Goal: Find specific page/section: Find specific page/section

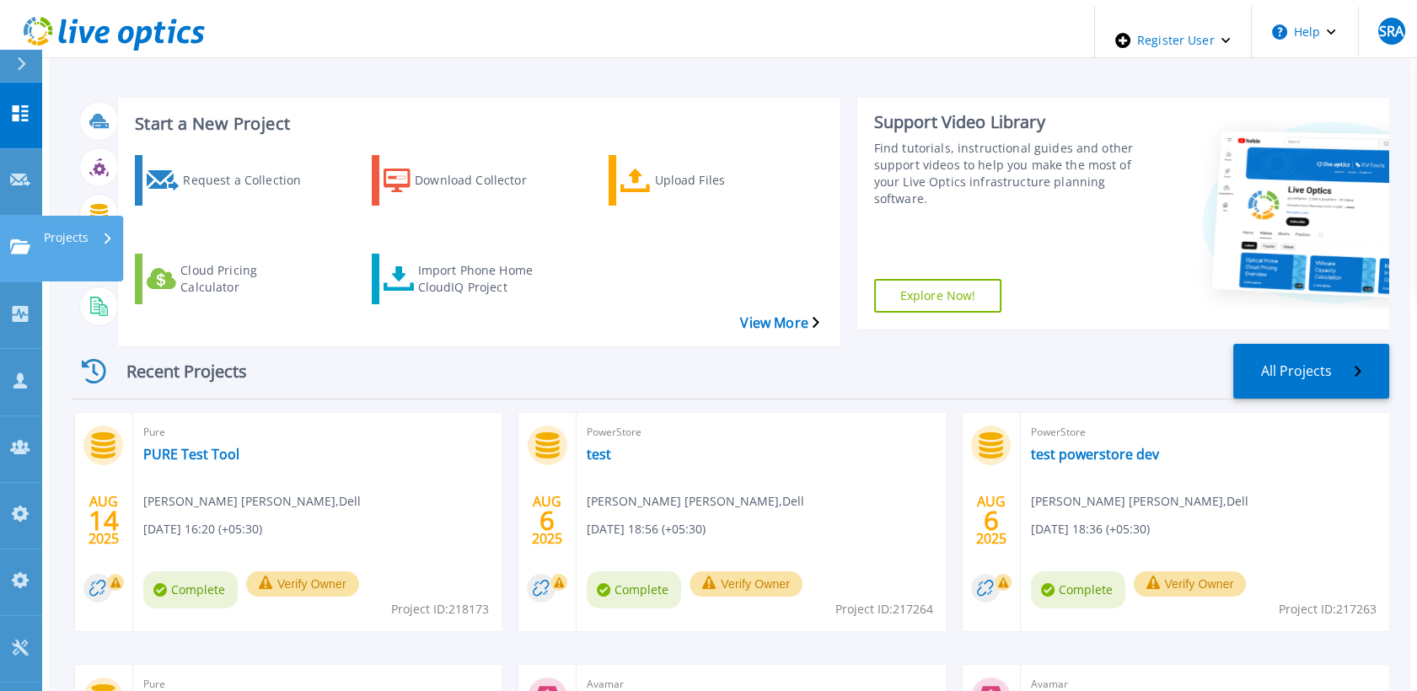
click at [0, 193] on html "Register User Help SRA Dell Admin User Syeda Rabiya Alam Syeda.Alam@dell.com De…" at bounding box center [708, 320] width 1417 height 640
click at [20, 239] on icon at bounding box center [20, 246] width 20 height 14
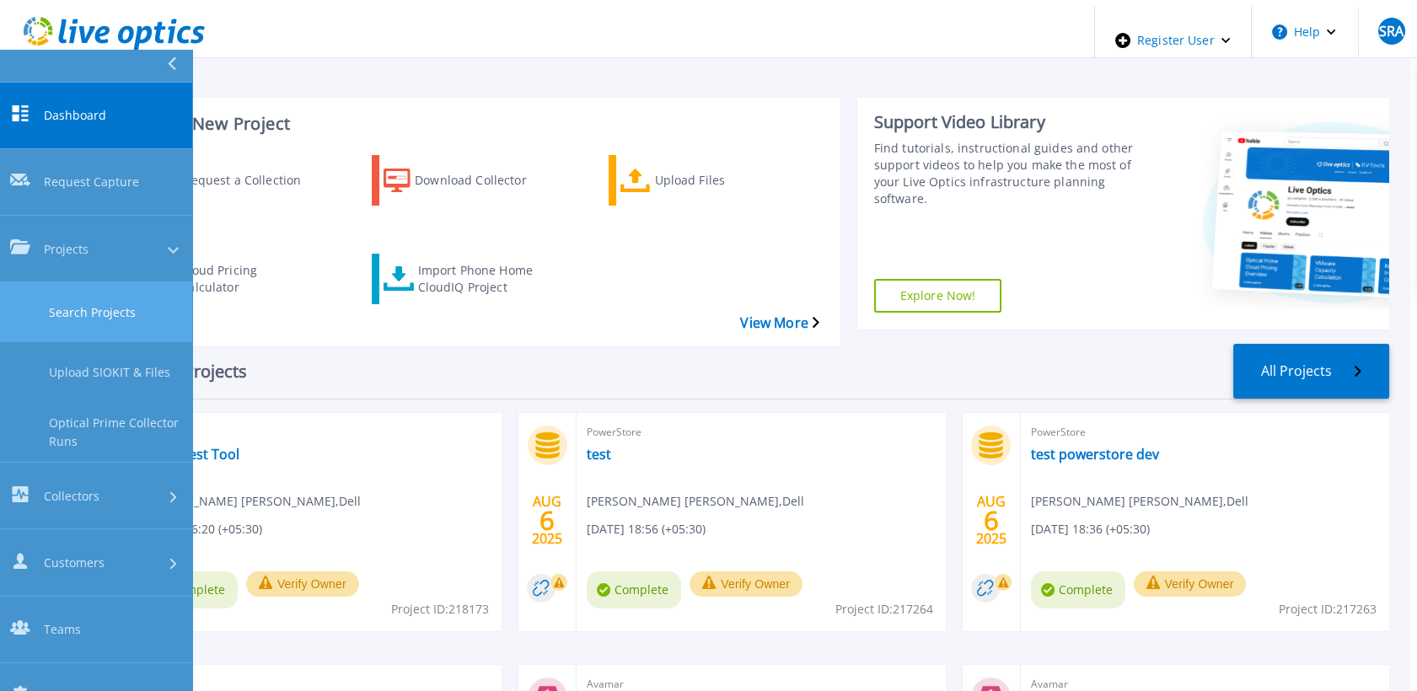
click at [62, 282] on link "Search Projects" at bounding box center [96, 312] width 192 height 60
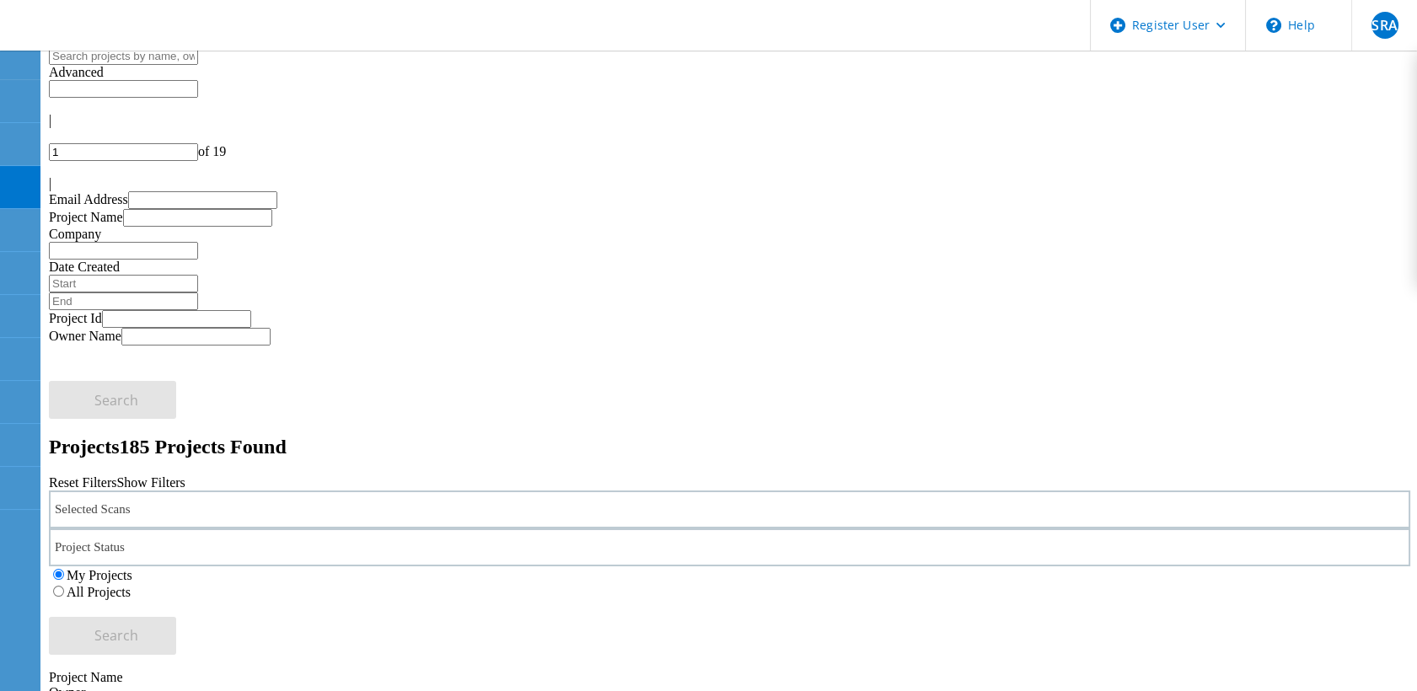
click at [385, 490] on div "Selected Scans" at bounding box center [729, 509] width 1361 height 38
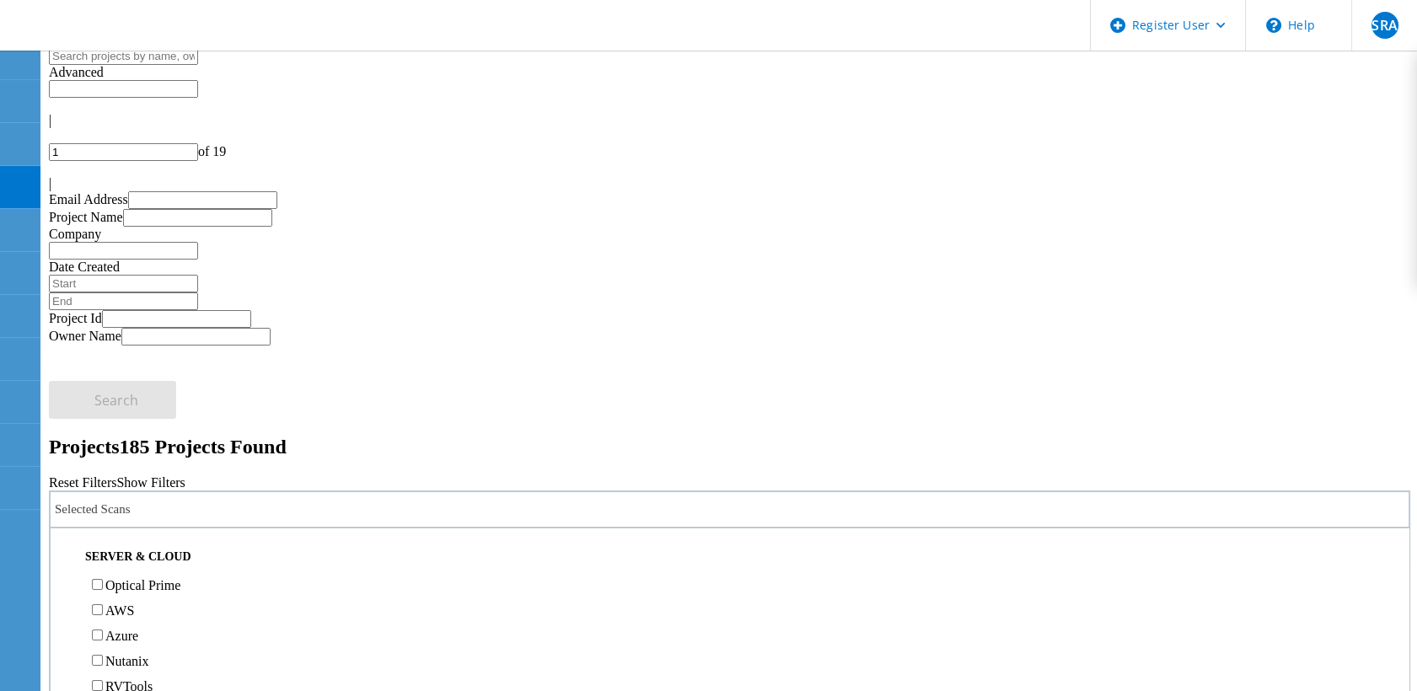
click at [131, 585] on label "All Projects" at bounding box center [99, 592] width 64 height 14
click at [64, 586] on input "All Projects" at bounding box center [58, 591] width 11 height 11
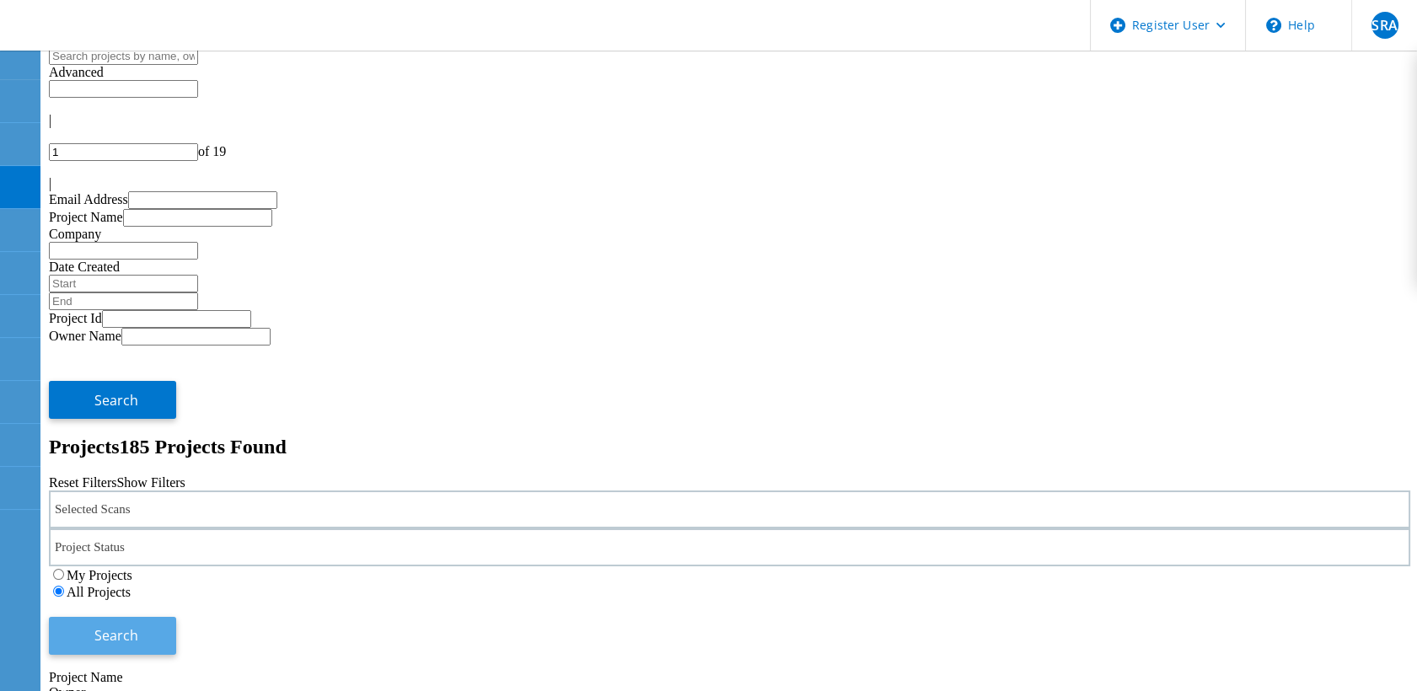
click at [176, 617] on button "Search" at bounding box center [112, 636] width 127 height 38
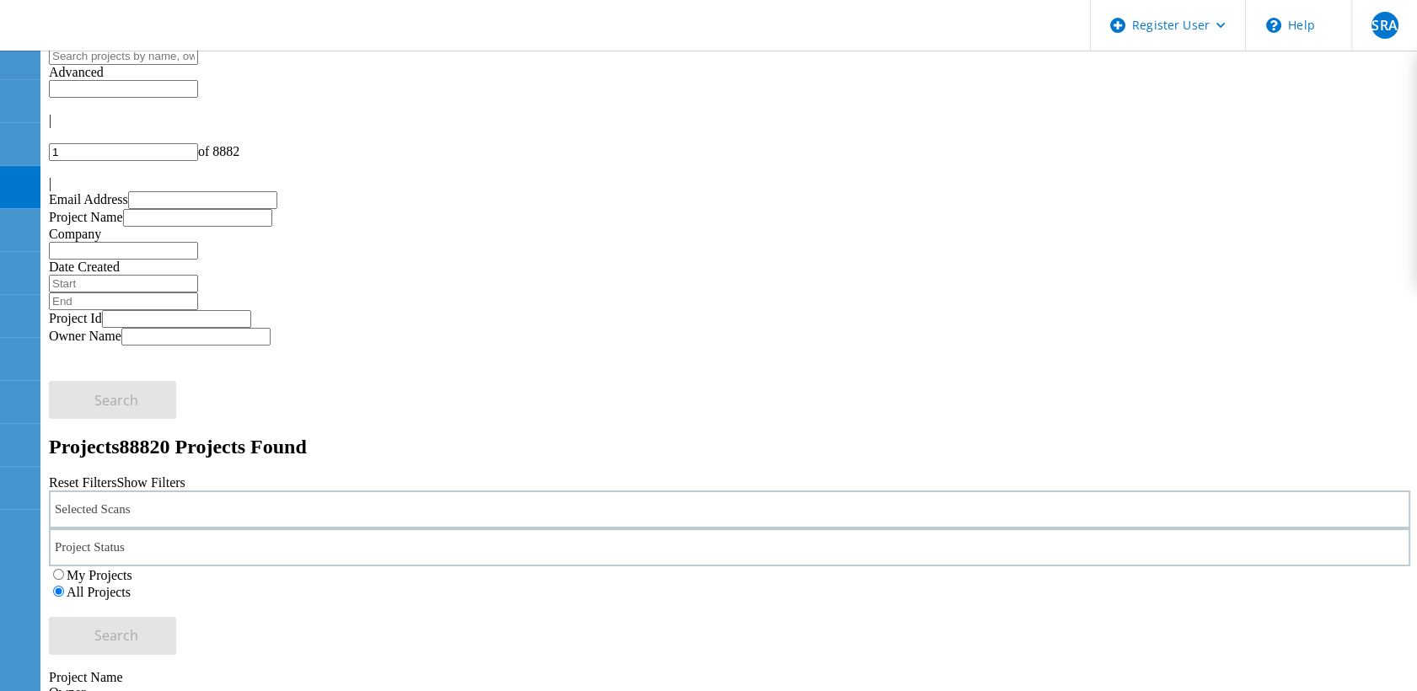
click at [49, 188] on icon at bounding box center [49, 188] width 0 height 0
click at [220, 490] on div "Selected Scans" at bounding box center [729, 509] width 1361 height 38
click at [236, 490] on div "Selected Scans" at bounding box center [729, 509] width 1361 height 38
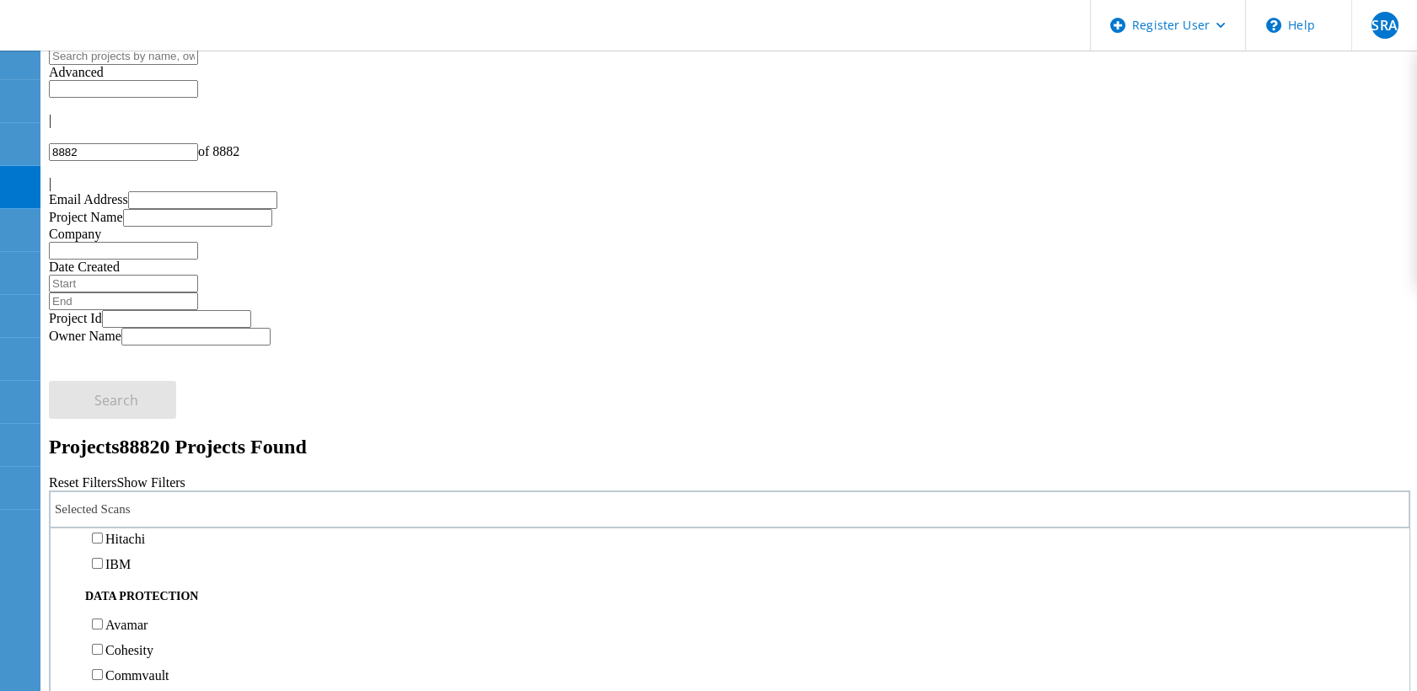
scroll to position [655, 0]
click at [130, 474] on label "Pure" at bounding box center [117, 481] width 24 height 14
click at [103, 475] on input "Pure" at bounding box center [97, 480] width 11 height 11
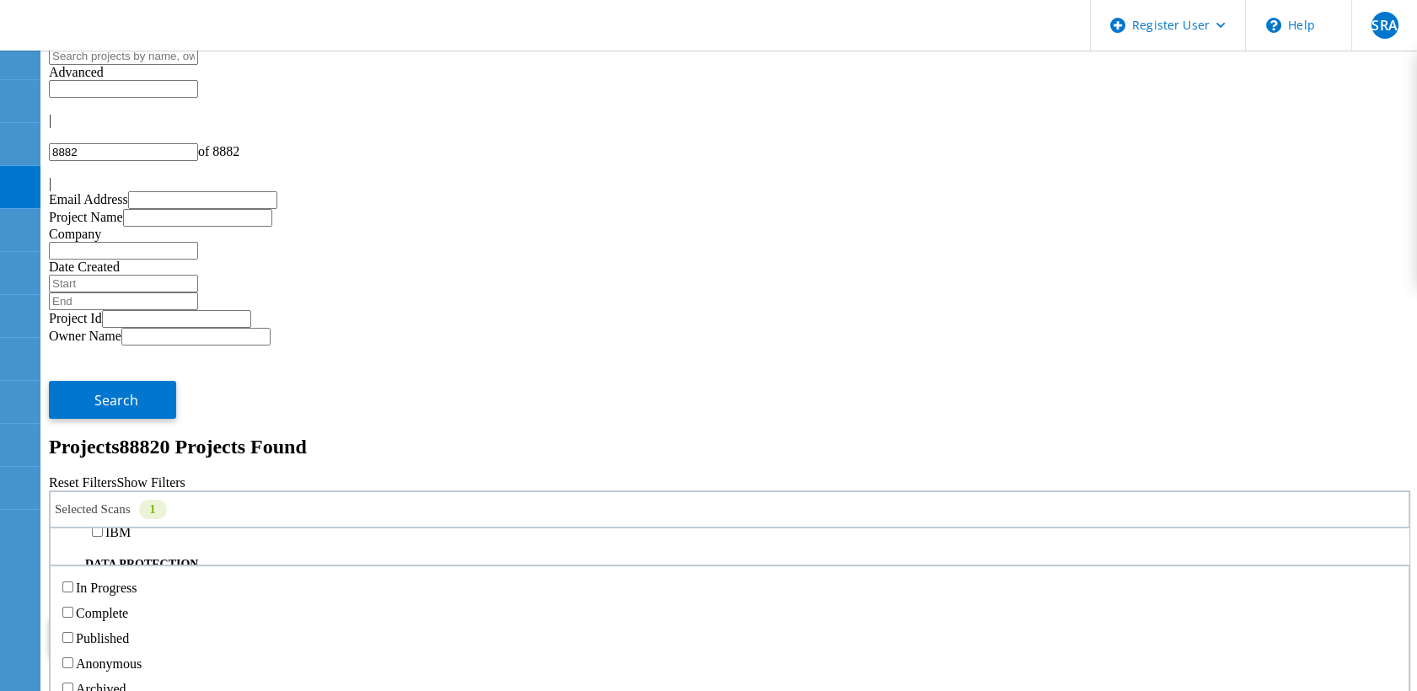
click at [694, 528] on div "Project Status" at bounding box center [729, 547] width 1361 height 38
click at [128, 606] on label "Complete" at bounding box center [102, 613] width 52 height 14
click at [73, 607] on input "Complete" at bounding box center [67, 612] width 11 height 11
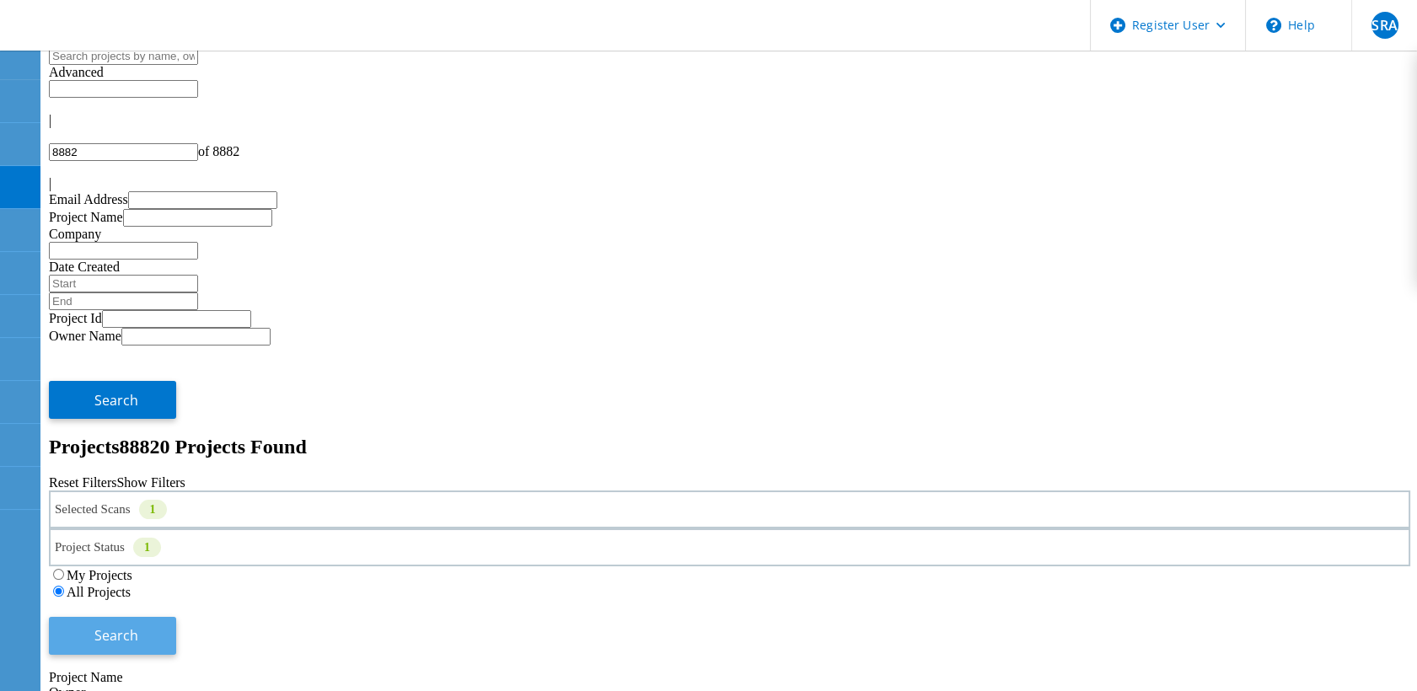
click at [176, 617] on button "Search" at bounding box center [112, 636] width 127 height 38
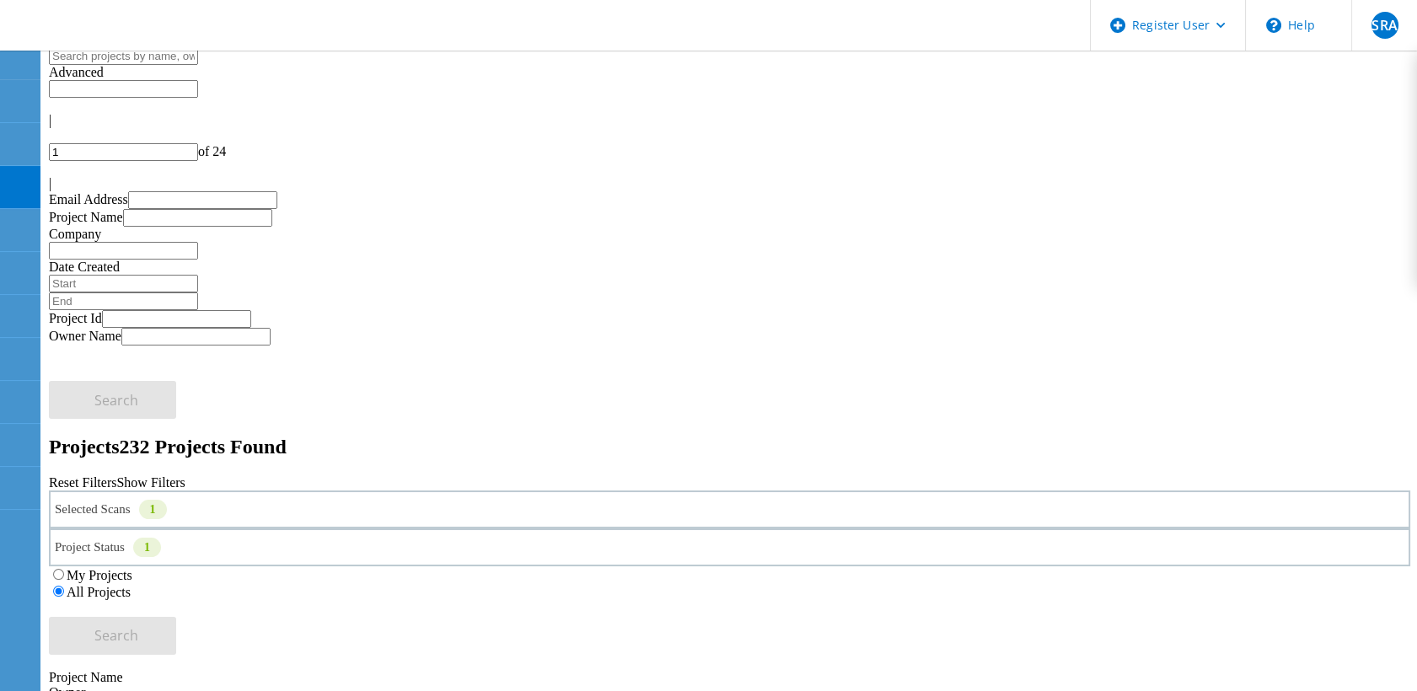
click at [49, 188] on icon at bounding box center [49, 188] width 0 height 0
type input "24"
click at [131, 585] on label "All Projects" at bounding box center [99, 592] width 64 height 14
click at [64, 586] on input "All Projects" at bounding box center [58, 591] width 11 height 11
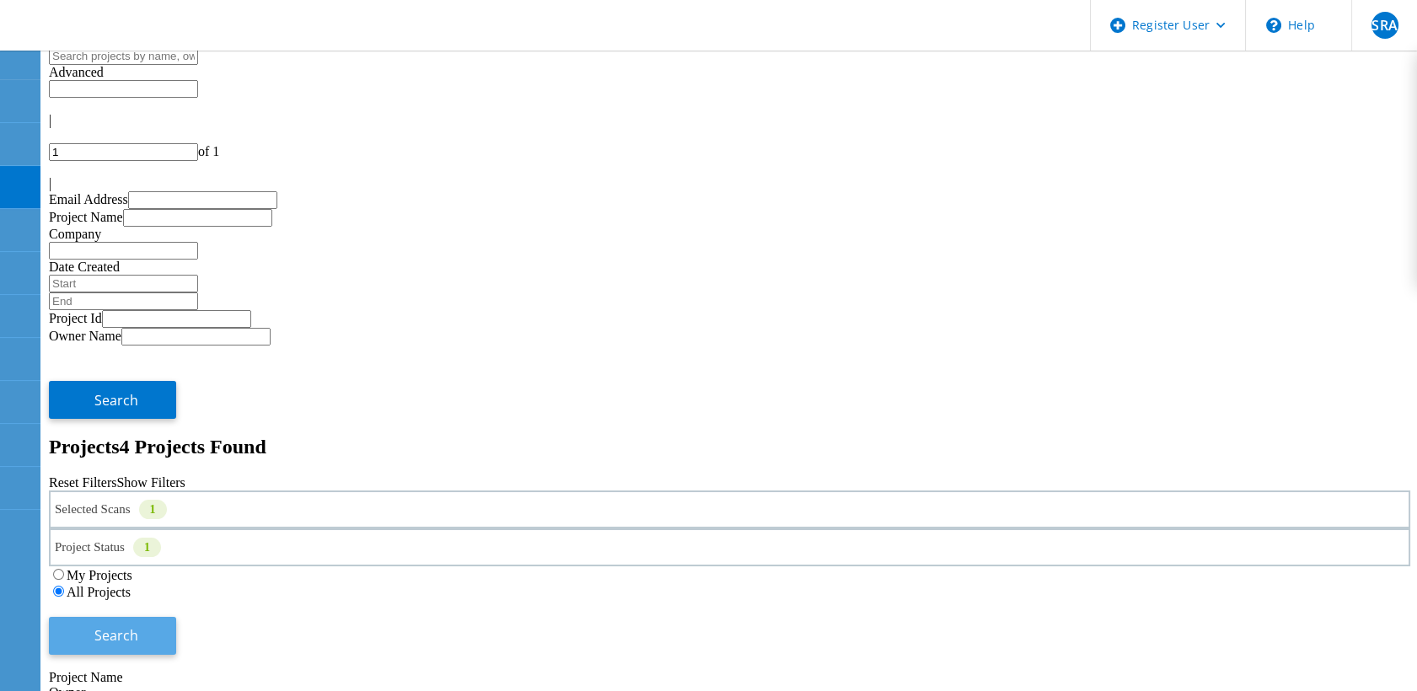
click at [176, 617] on button "Search" at bounding box center [112, 636] width 127 height 38
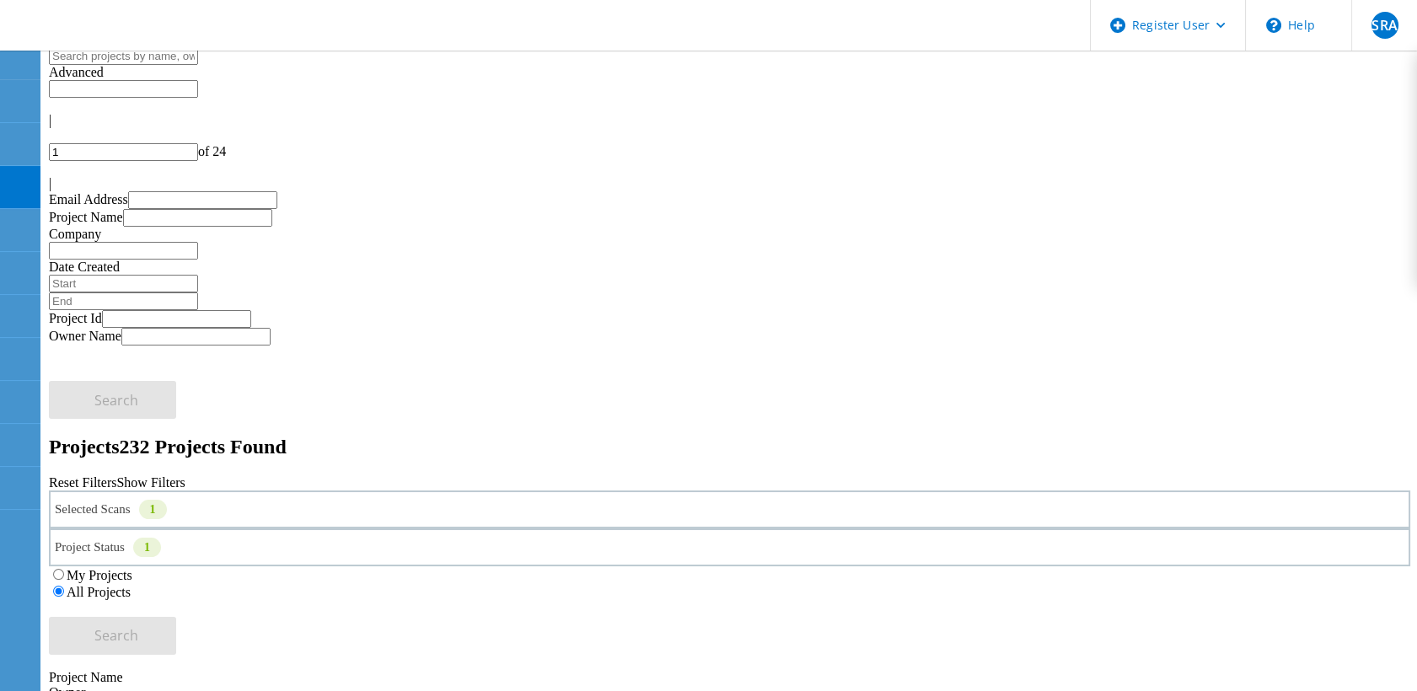
click at [1401, 176] on div "|" at bounding box center [729, 183] width 1361 height 15
click at [1198, 128] on div at bounding box center [729, 135] width 1361 height 15
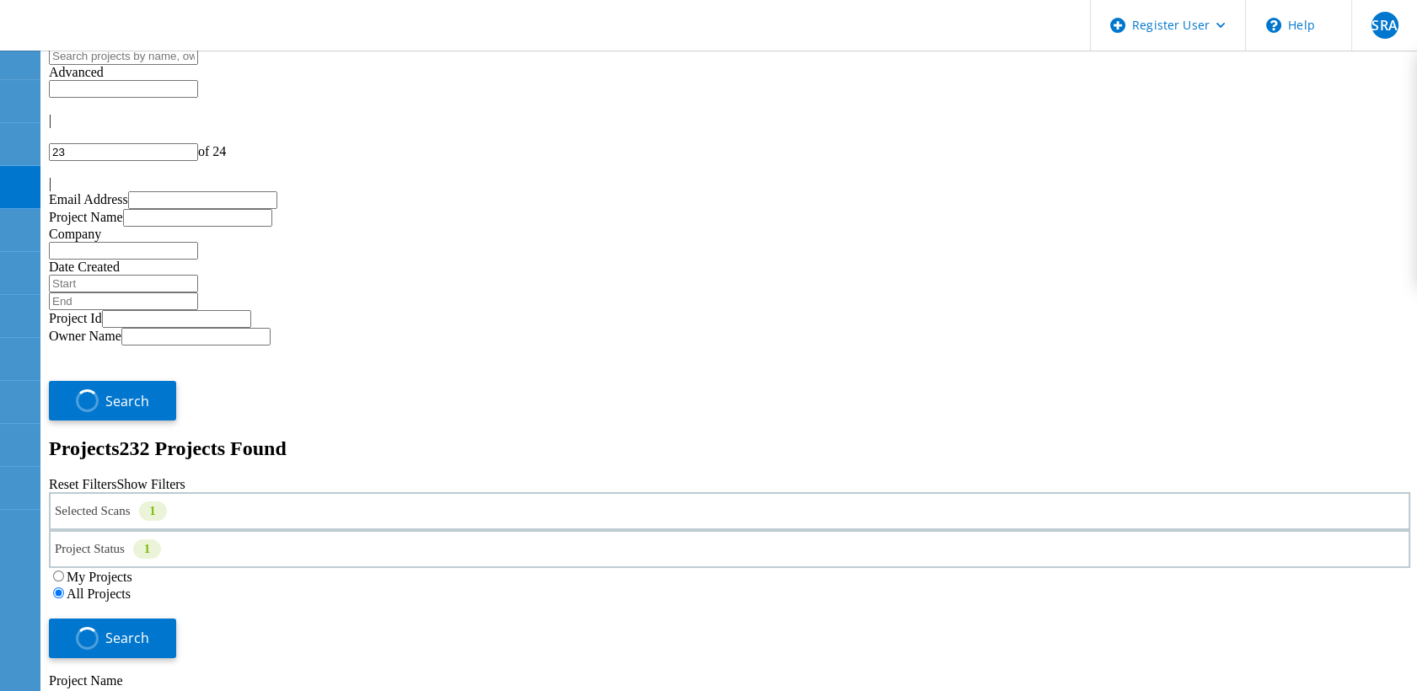
click at [1198, 128] on div at bounding box center [729, 135] width 1361 height 15
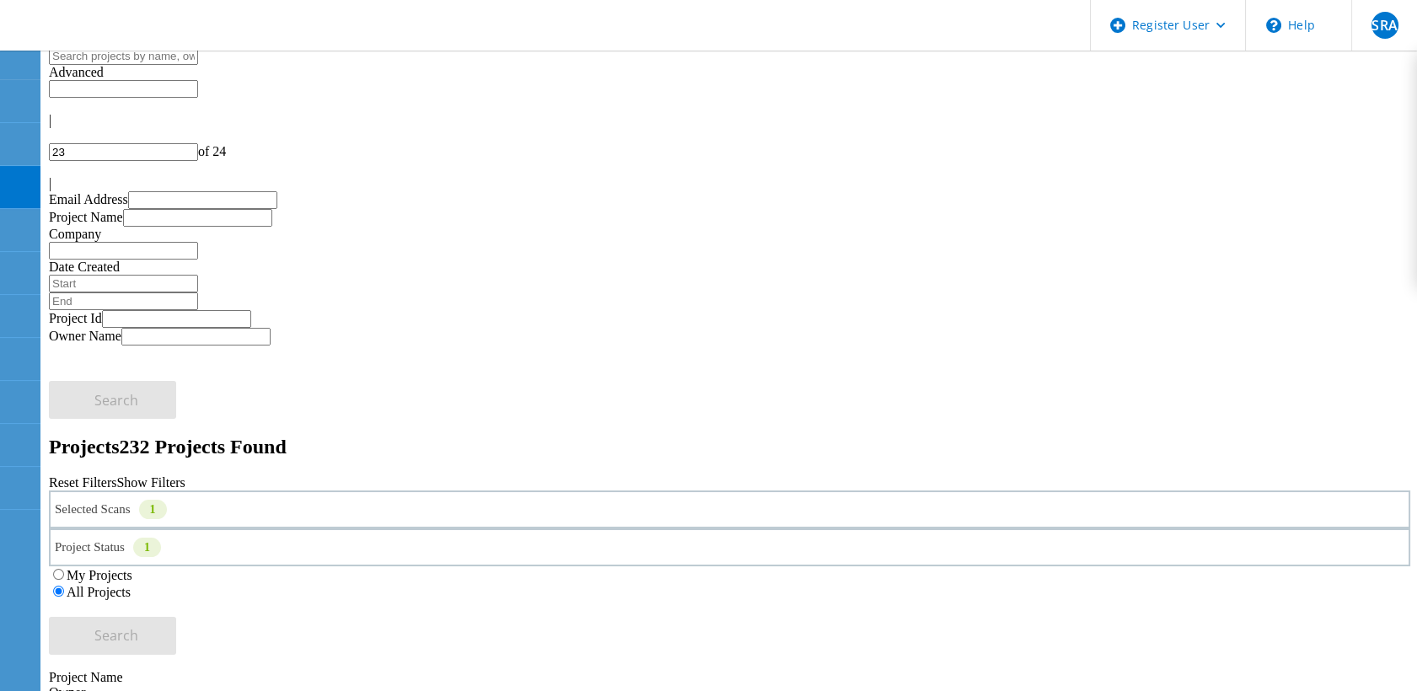
click at [1198, 128] on div at bounding box center [729, 135] width 1361 height 15
type input "21"
click at [131, 585] on label "All Projects" at bounding box center [99, 592] width 64 height 14
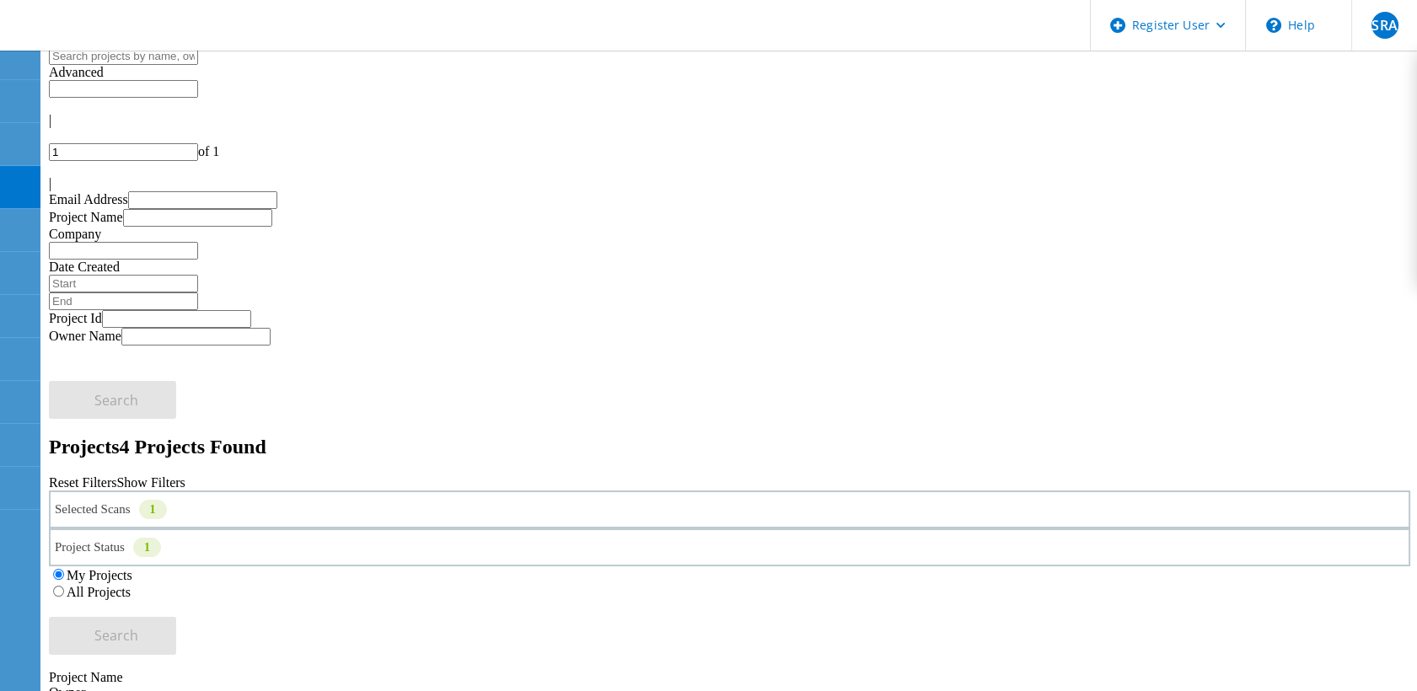
click at [64, 586] on input "All Projects" at bounding box center [58, 591] width 11 height 11
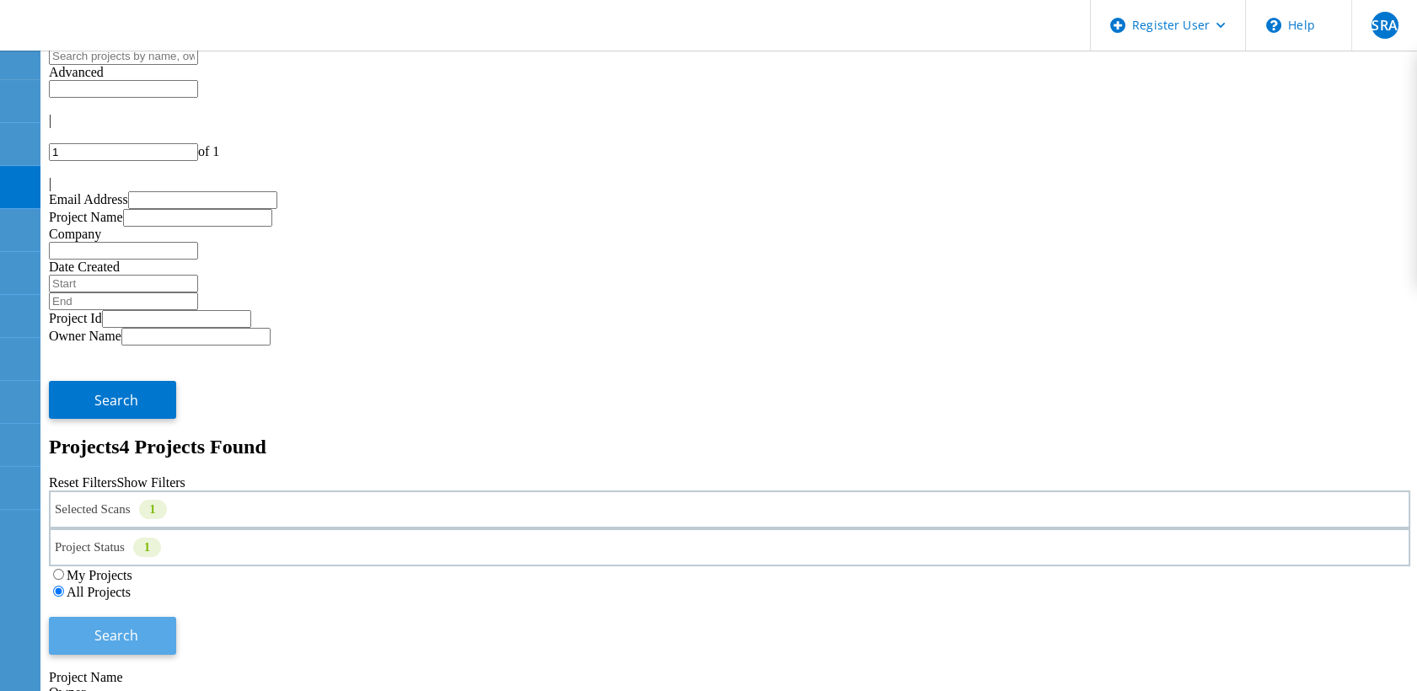
click at [176, 617] on button "Search" at bounding box center [112, 636] width 127 height 38
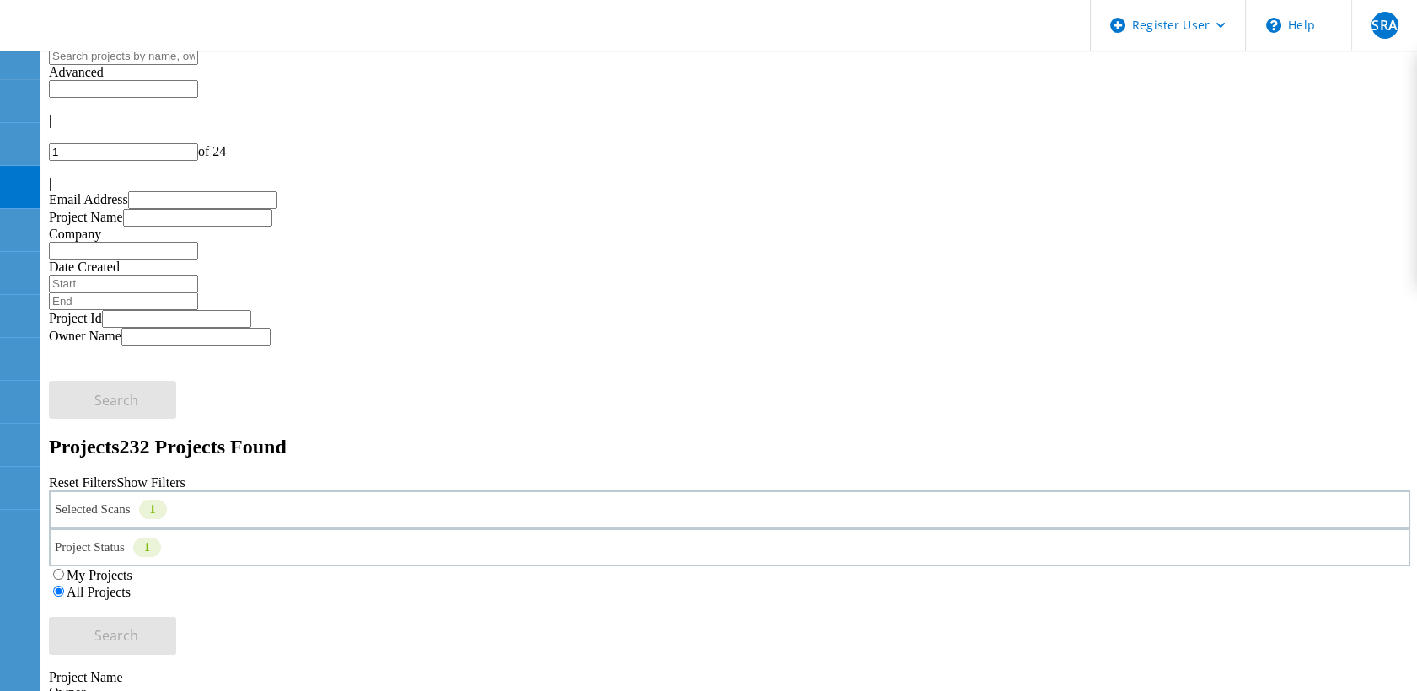
click at [1402, 176] on div "|" at bounding box center [729, 183] width 1361 height 15
click at [198, 143] on input "24" at bounding box center [123, 152] width 149 height 18
type input "2"
type input "12"
